Goal: Information Seeking & Learning: Learn about a topic

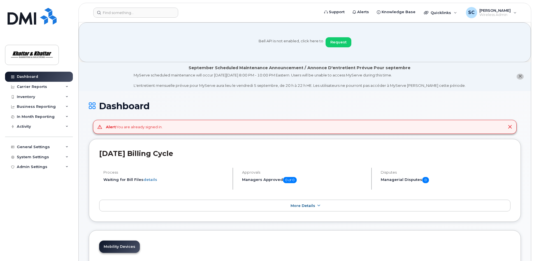
click at [508, 125] on icon at bounding box center [510, 127] width 4 height 4
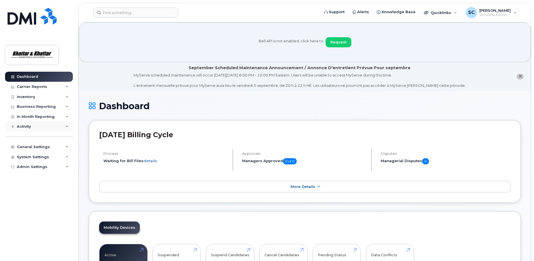
click at [25, 127] on div "Activity" at bounding box center [24, 126] width 14 height 4
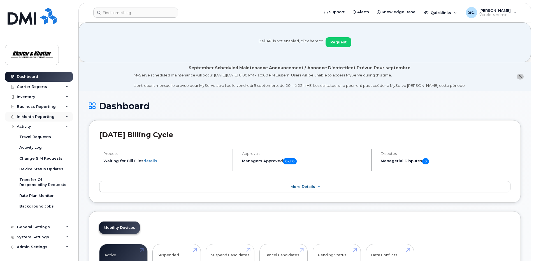
click at [21, 117] on div "In Month Reporting" at bounding box center [36, 117] width 38 height 4
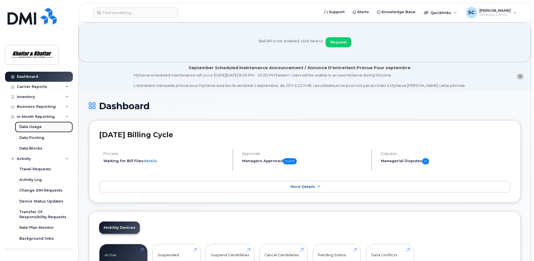
click at [27, 127] on div "Data Usage" at bounding box center [30, 126] width 22 height 5
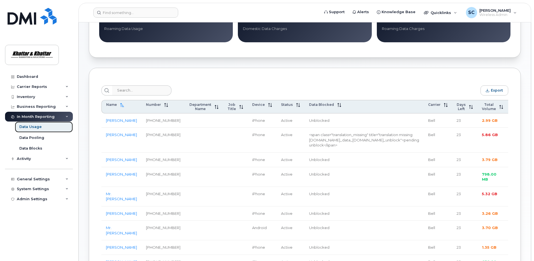
scroll to position [196, 0]
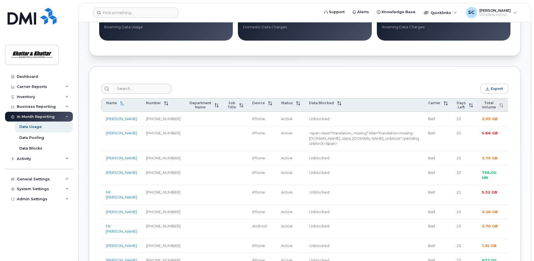
click at [482, 107] on span "Total Volume" at bounding box center [489, 105] width 14 height 8
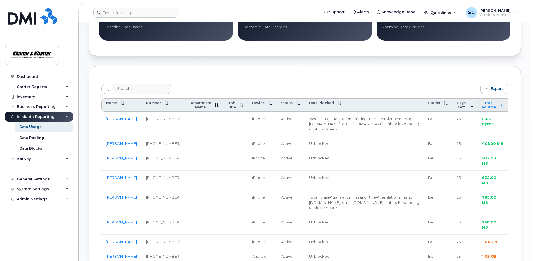
click at [482, 106] on span "Total Volume" at bounding box center [489, 105] width 14 height 8
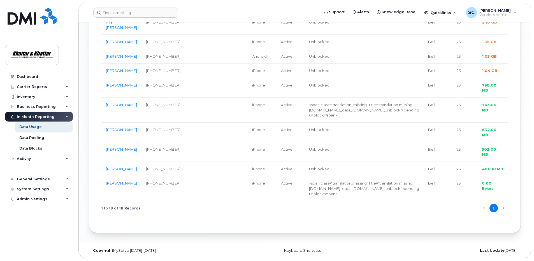
scroll to position [476, 0]
click at [117, 185] on link "Ms. Emily Conohan" at bounding box center [121, 183] width 31 height 4
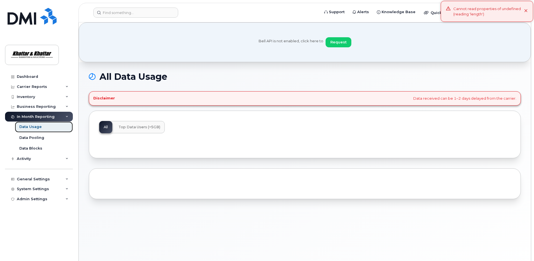
click at [24, 129] on div "Data Usage" at bounding box center [30, 126] width 22 height 5
click at [119, 127] on span "Top Data Users (>5GB)" at bounding box center [140, 127] width 42 height 4
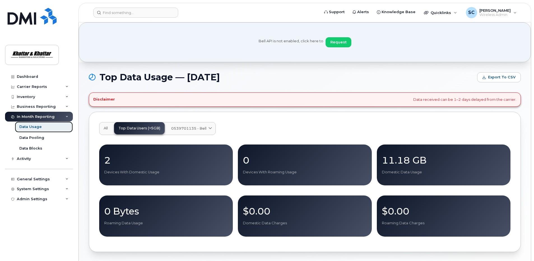
click at [24, 126] on div "Data Usage" at bounding box center [30, 126] width 22 height 5
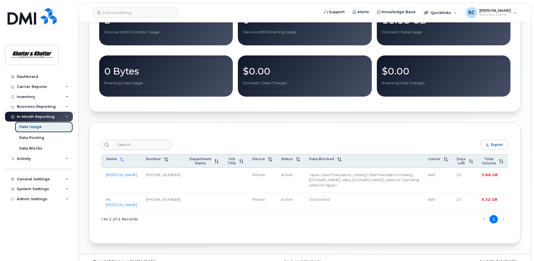
scroll to position [158, 0]
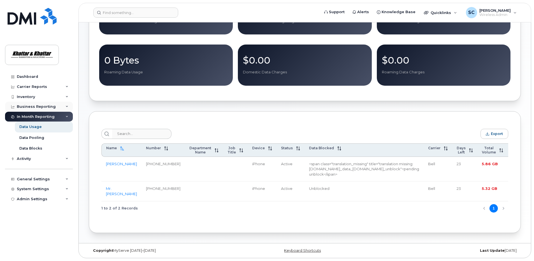
click at [17, 105] on div "Business Reporting" at bounding box center [36, 106] width 39 height 4
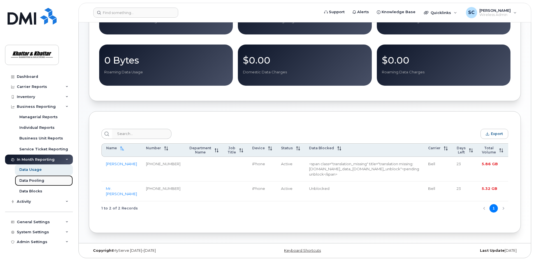
click at [28, 181] on div "Data Pooling" at bounding box center [31, 180] width 25 height 5
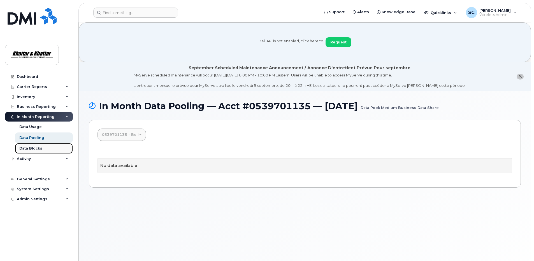
click at [28, 148] on div "Data Blocks" at bounding box center [30, 148] width 23 height 5
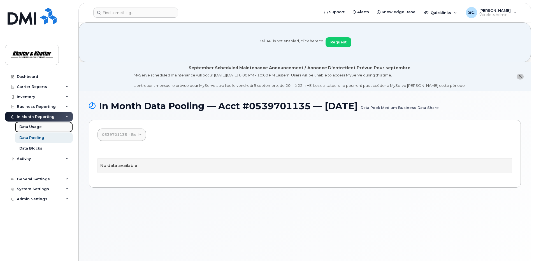
click at [27, 125] on div "Data Usage" at bounding box center [30, 126] width 22 height 5
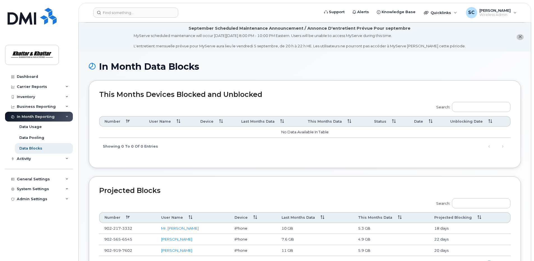
scroll to position [101, 0]
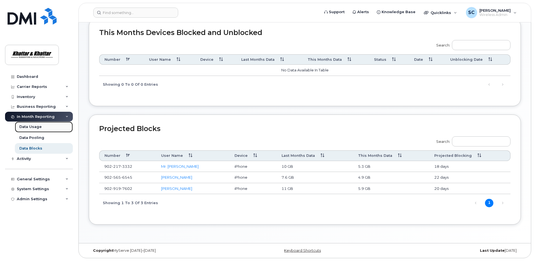
click at [24, 128] on div "Data Usage" at bounding box center [30, 126] width 22 height 5
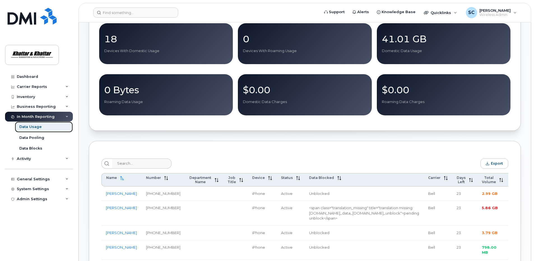
scroll to position [196, 0]
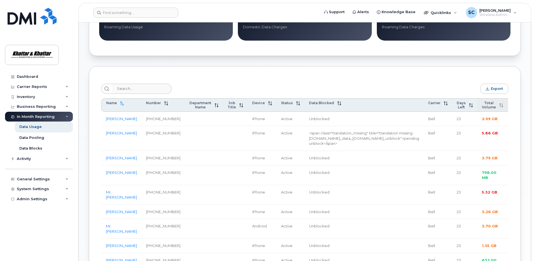
click at [482, 107] on span "Total Volume" at bounding box center [489, 105] width 14 height 8
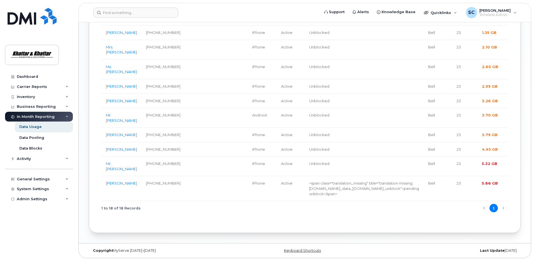
scroll to position [476, 0]
click at [41, 161] on div "Activity" at bounding box center [39, 159] width 68 height 10
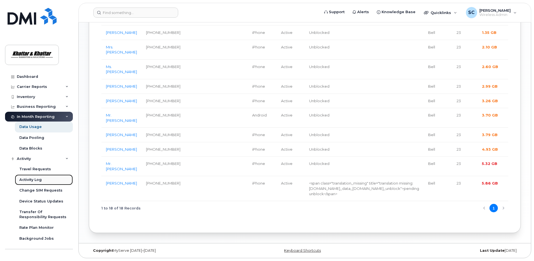
click at [29, 181] on div "Activity Log" at bounding box center [30, 179] width 22 height 5
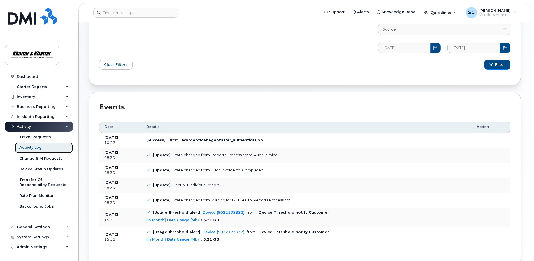
scroll to position [112, 0]
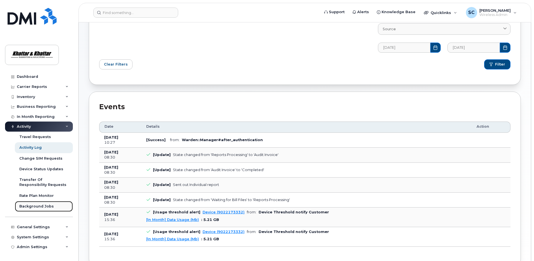
click at [31, 206] on div "Background Jobs" at bounding box center [36, 206] width 34 height 5
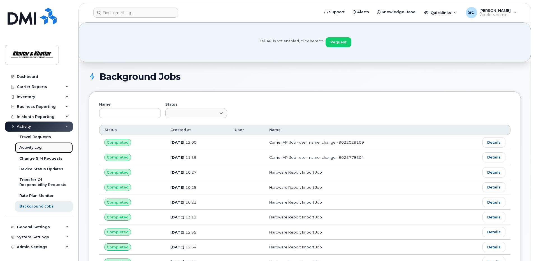
click at [25, 147] on div "Activity Log" at bounding box center [30, 147] width 22 height 5
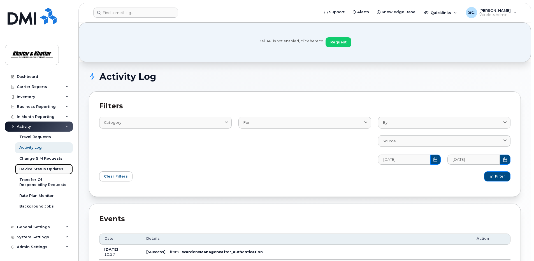
click at [25, 170] on div "Device Status Updates" at bounding box center [41, 169] width 44 height 5
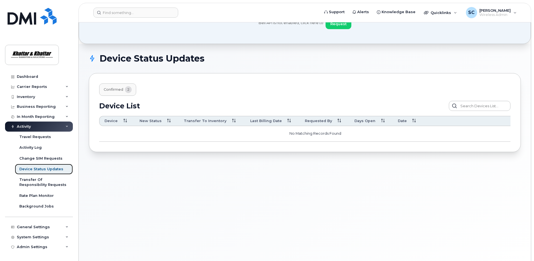
scroll to position [28, 0]
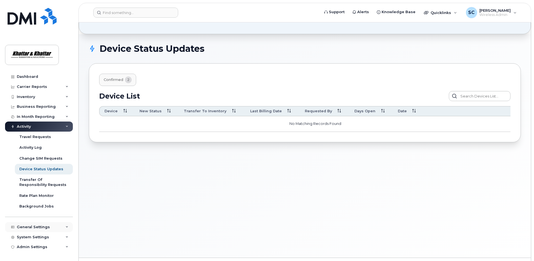
click at [23, 225] on div "General Settings" at bounding box center [33, 227] width 33 height 4
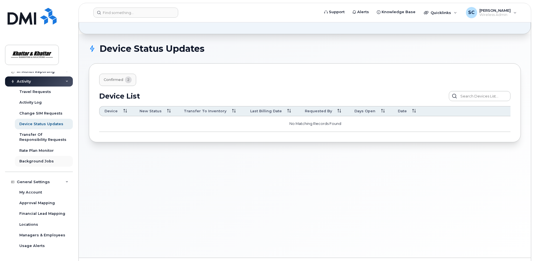
scroll to position [56, 0]
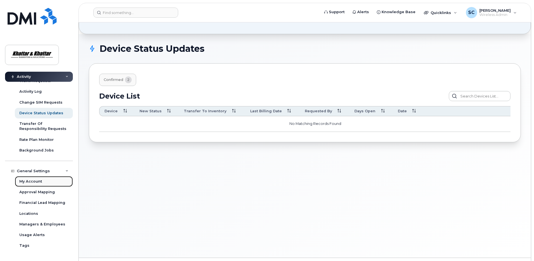
click at [30, 181] on div "My Account" at bounding box center [30, 181] width 23 height 5
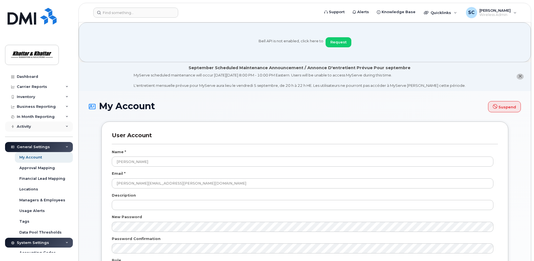
click at [22, 126] on div "Activity" at bounding box center [24, 126] width 14 height 4
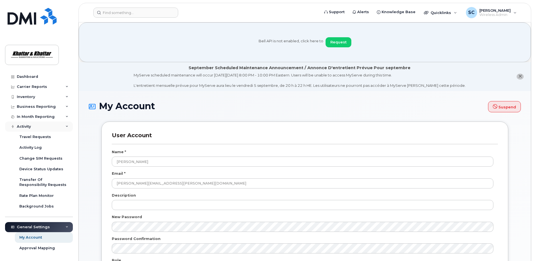
click at [20, 126] on div "Activity" at bounding box center [24, 126] width 14 height 4
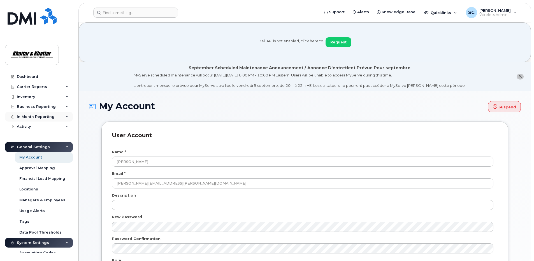
click at [22, 115] on div "In Month Reporting" at bounding box center [36, 117] width 38 height 4
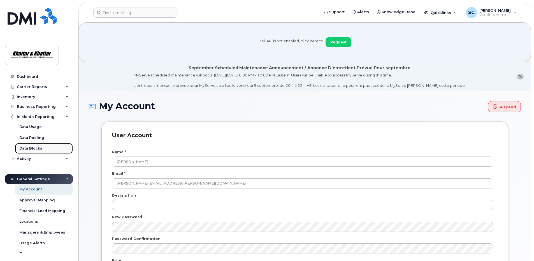
click at [23, 147] on div "Data Blocks" at bounding box center [30, 148] width 23 height 5
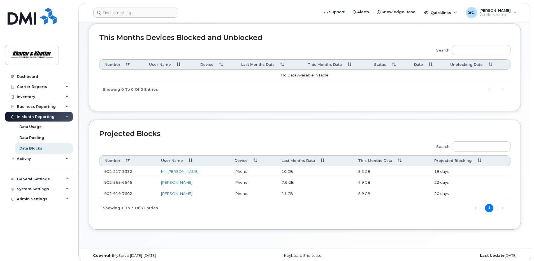
scroll to position [101, 0]
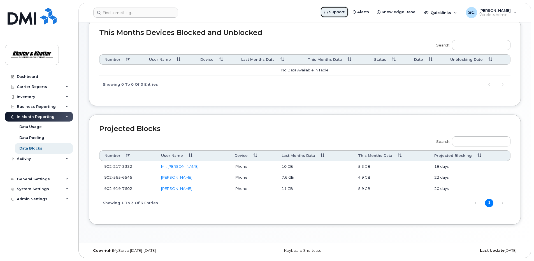
click at [344, 11] on span "Support" at bounding box center [337, 12] width 16 height 6
click at [25, 199] on div "Admin Settings" at bounding box center [32, 199] width 31 height 4
click at [365, 12] on span "Alerts" at bounding box center [363, 12] width 12 height 6
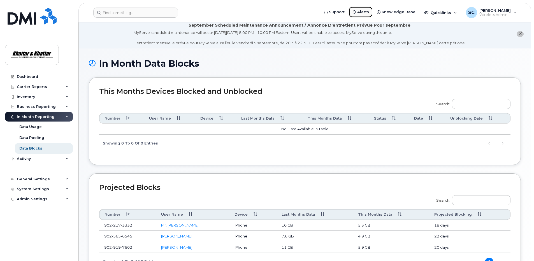
scroll to position [0, 0]
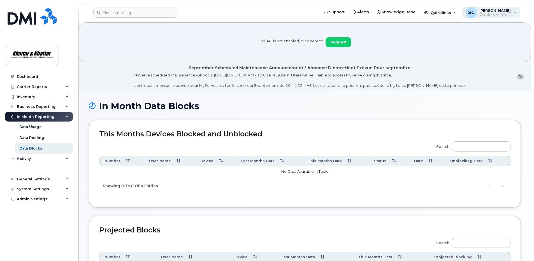
click at [498, 13] on span "Wireless Admin" at bounding box center [494, 15] width 31 height 4
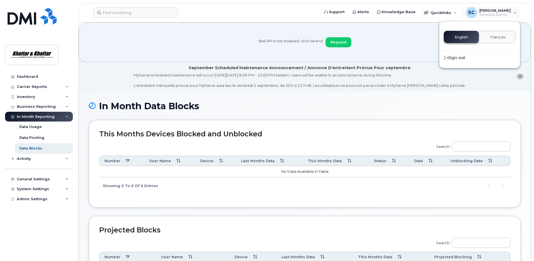
click at [160, 27] on div "Bell API is not enabled, click here to Request" at bounding box center [305, 42] width 452 height 40
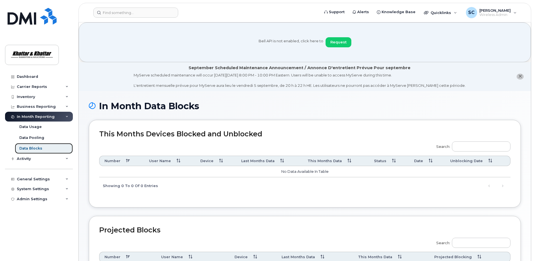
click at [33, 145] on link "Data Blocks" at bounding box center [44, 148] width 58 height 11
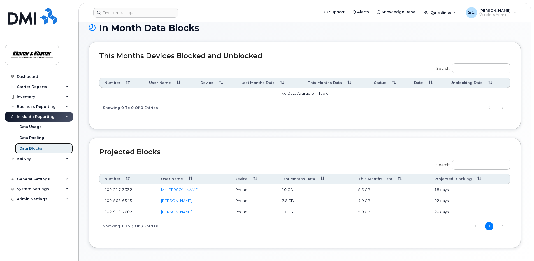
scroll to position [84, 0]
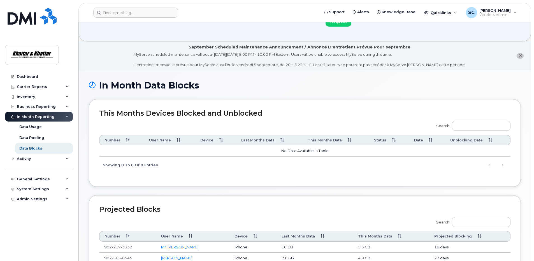
scroll to position [84, 0]
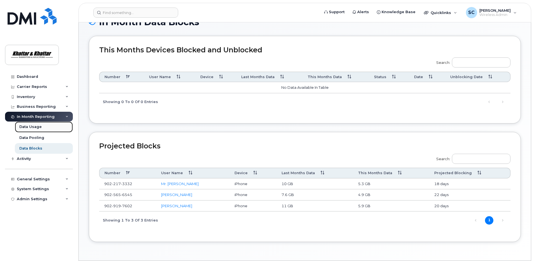
click at [29, 125] on div "Data Usage" at bounding box center [30, 126] width 22 height 5
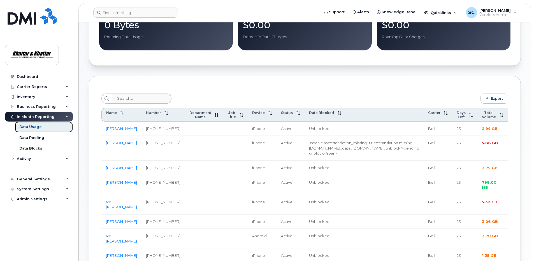
scroll to position [112, 0]
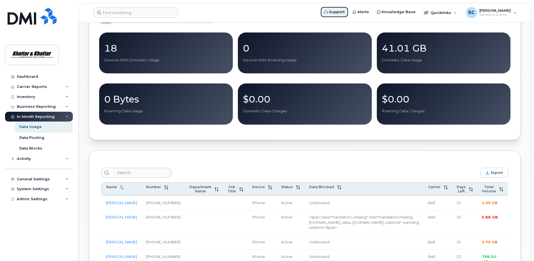
click at [344, 10] on span "Support" at bounding box center [337, 12] width 16 height 6
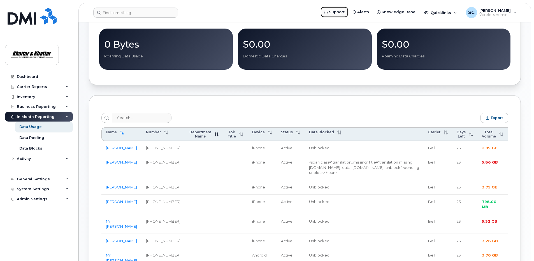
scroll to position [168, 0]
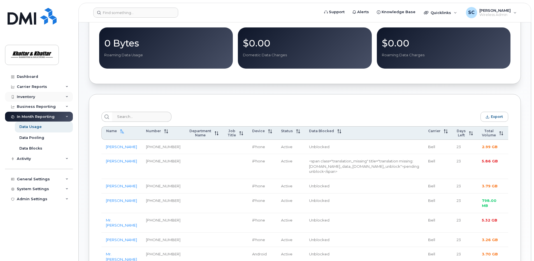
click at [26, 96] on div "Inventory" at bounding box center [26, 97] width 18 height 4
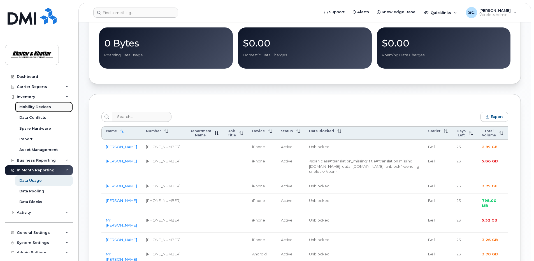
click at [34, 106] on div "Mobility Devices" at bounding box center [35, 106] width 32 height 5
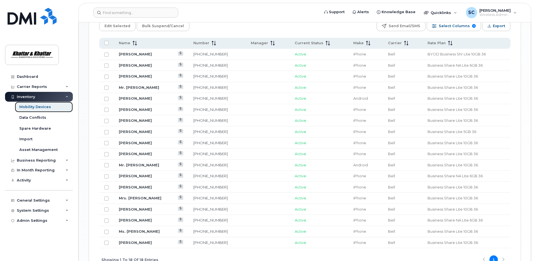
scroll to position [336, 0]
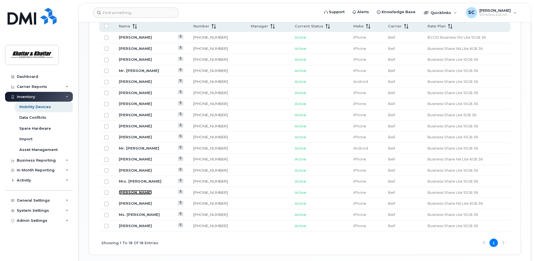
click at [129, 193] on link "[PERSON_NAME]" at bounding box center [135, 192] width 33 height 4
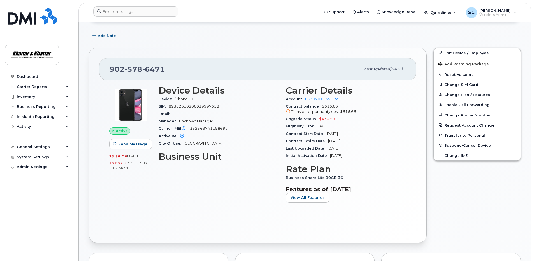
scroll to position [140, 0]
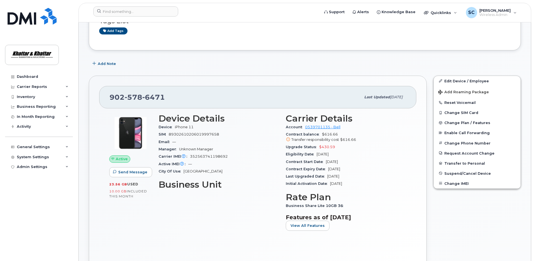
click at [247, 64] on div "Add Note" at bounding box center [305, 64] width 432 height 10
click at [22, 77] on div "Dashboard" at bounding box center [27, 77] width 21 height 4
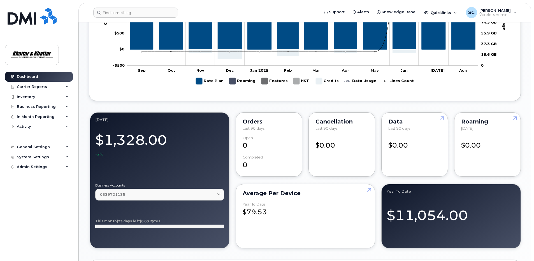
scroll to position [392, 0]
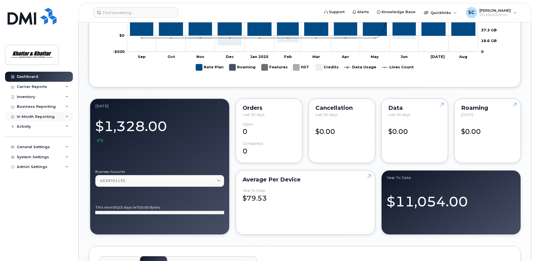
click at [48, 116] on div "In Month Reporting" at bounding box center [36, 117] width 38 height 4
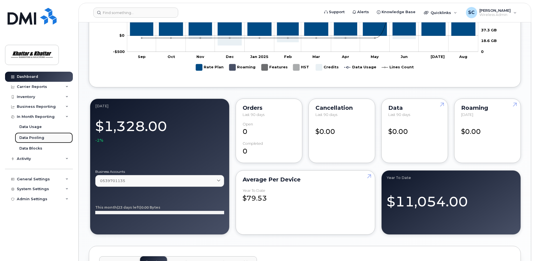
click at [38, 137] on div "Data Pooling" at bounding box center [31, 137] width 25 height 5
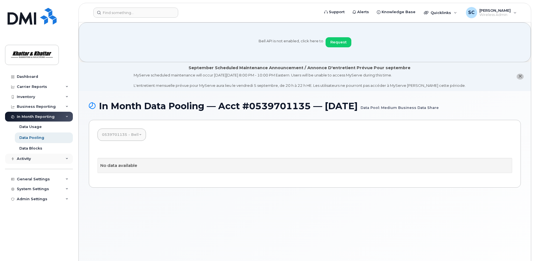
click at [25, 159] on div "Activity" at bounding box center [24, 159] width 14 height 4
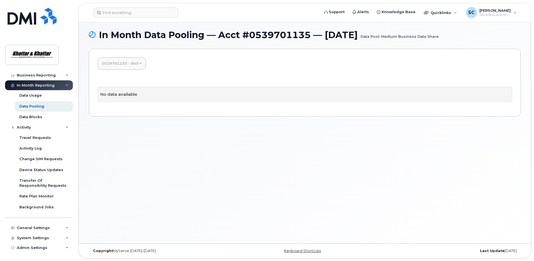
scroll to position [71, 0]
